Goal: Check status: Check status

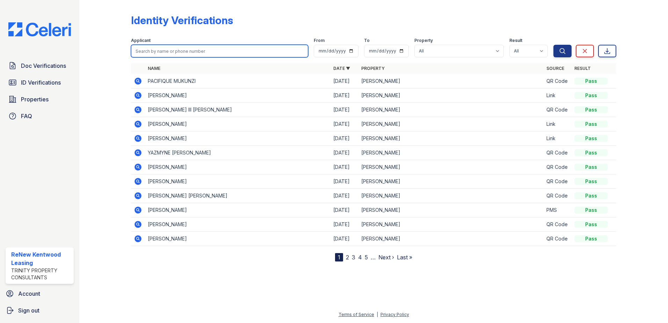
drag, startPoint x: 0, startPoint y: 0, endPoint x: 152, endPoint y: 46, distance: 158.5
click at [152, 46] on input "search" at bounding box center [219, 51] width 177 height 13
paste input "[PERSON_NAME]"
type input "[PERSON_NAME]"
click at [553, 45] on button "Search" at bounding box center [562, 51] width 18 height 13
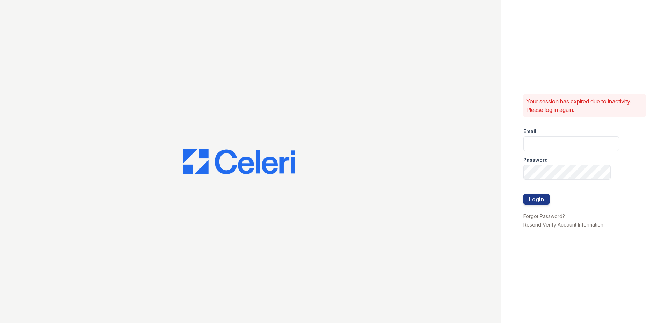
type input "[EMAIL_ADDRESS][DOMAIN_NAME]"
click at [540, 198] on button "Login" at bounding box center [536, 198] width 26 height 11
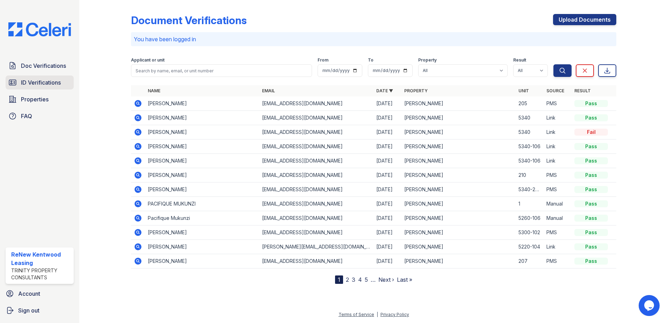
click at [63, 83] on link "ID Verifications" at bounding box center [40, 82] width 68 height 14
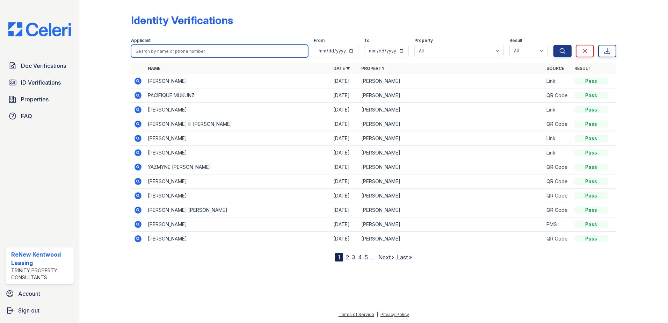
click at [184, 52] on input "search" at bounding box center [219, 51] width 177 height 13
paste input "[PERSON_NAME]"
type input "[PERSON_NAME]"
click at [553, 45] on button "Search" at bounding box center [562, 51] width 18 height 13
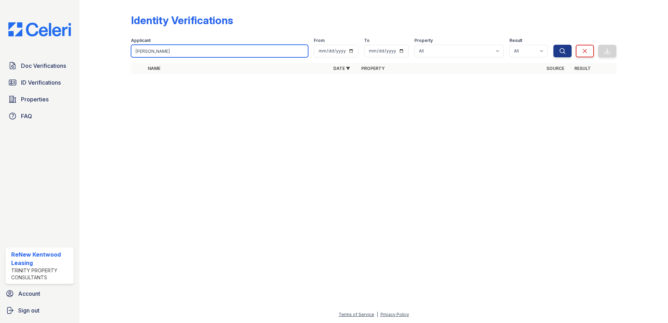
click at [185, 52] on input "[PERSON_NAME]" at bounding box center [219, 51] width 177 height 13
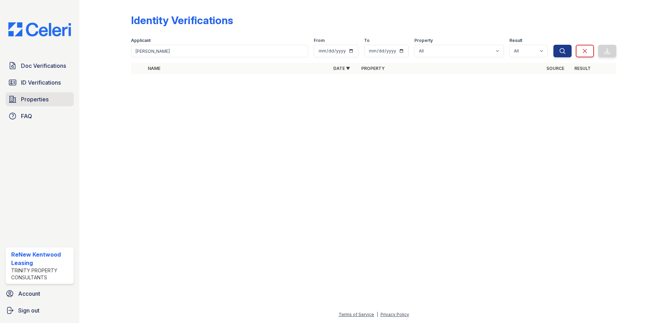
click at [26, 101] on span "Properties" at bounding box center [35, 99] width 28 height 8
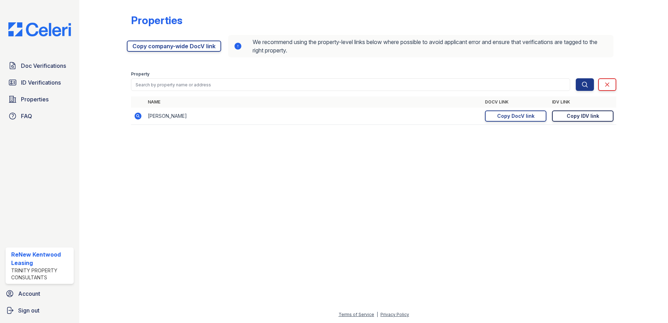
click at [599, 117] on link "Copy IDV link Copy link" at bounding box center [582, 115] width 61 height 11
click at [36, 79] on span "ID Verifications" at bounding box center [41, 82] width 40 height 8
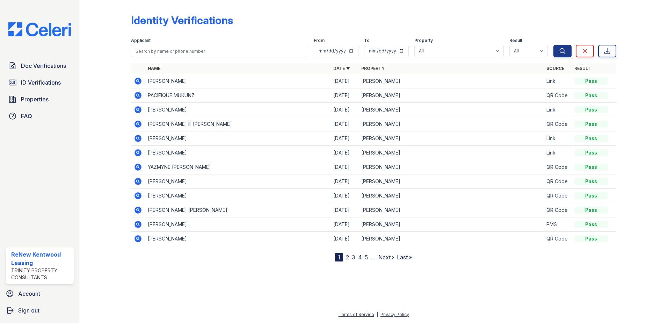
click at [139, 96] on icon at bounding box center [138, 95] width 8 height 8
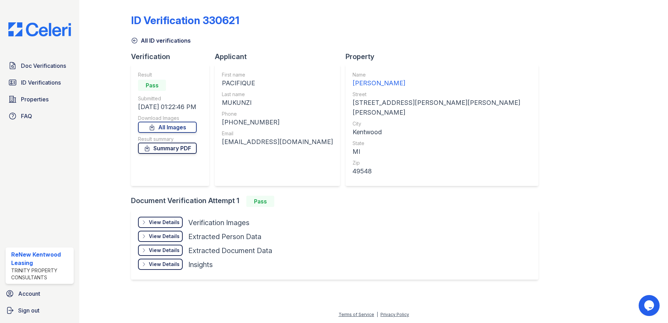
click at [158, 151] on link "Summary PDF" at bounding box center [167, 147] width 59 height 11
click at [184, 129] on link "All Images" at bounding box center [167, 126] width 59 height 11
click at [54, 68] on span "Doc Verifications" at bounding box center [43, 65] width 45 height 8
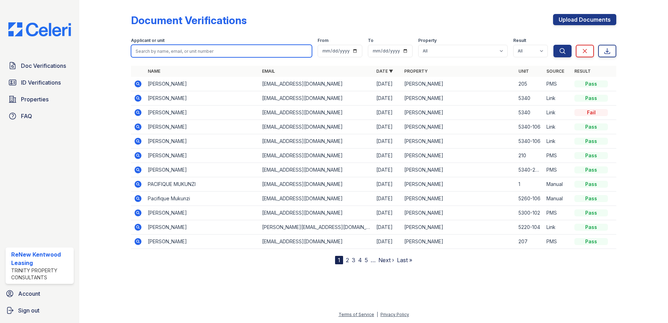
click at [198, 54] on input "search" at bounding box center [221, 51] width 181 height 13
type input "Jason"
click at [553, 45] on button "Search" at bounding box center [562, 51] width 18 height 13
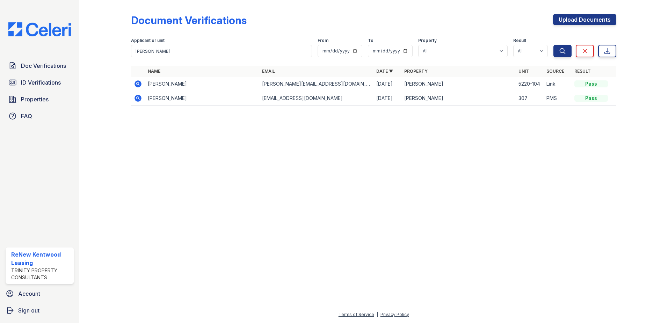
click at [138, 84] on icon at bounding box center [138, 83] width 2 height 2
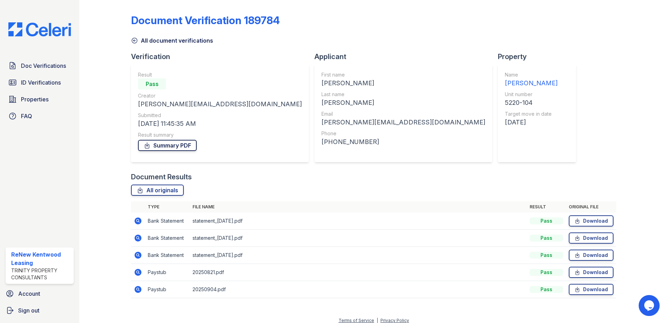
click at [170, 146] on link "Summary PDF" at bounding box center [167, 145] width 59 height 11
click at [138, 39] on link "All document verifications" at bounding box center [172, 40] width 82 height 8
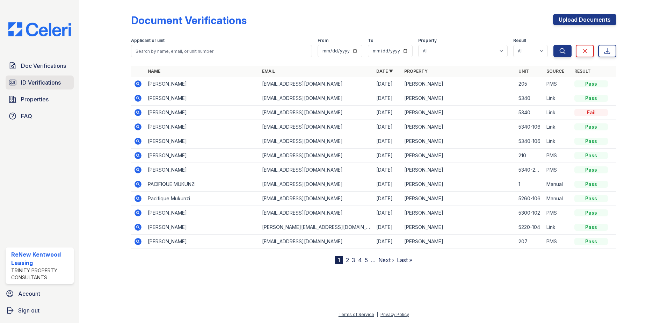
click at [40, 84] on span "ID Verifications" at bounding box center [41, 82] width 40 height 8
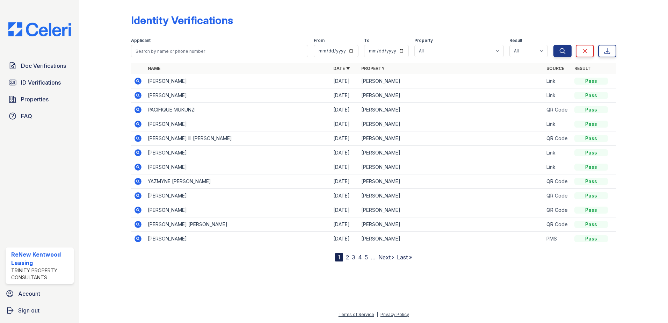
click at [137, 78] on icon at bounding box center [137, 81] width 7 height 7
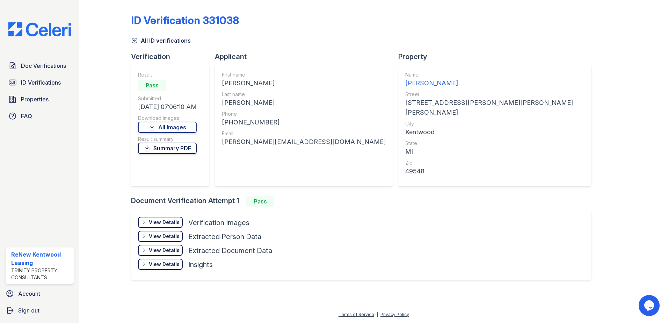
click at [159, 145] on link "Summary PDF" at bounding box center [167, 147] width 59 height 11
click at [160, 130] on link "All Images" at bounding box center [167, 126] width 59 height 11
click at [481, 39] on div "All ID verifications" at bounding box center [373, 38] width 485 height 13
